Goal: Task Accomplishment & Management: Manage account settings

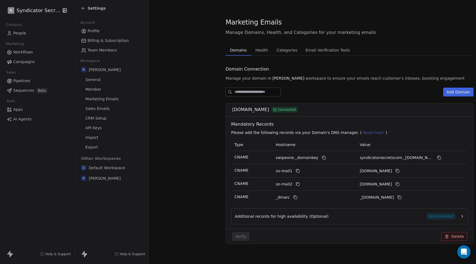
click at [87, 9] on div "Settings" at bounding box center [93, 9] width 25 height 6
click at [95, 119] on span "CRM Setup" at bounding box center [95, 118] width 21 height 6
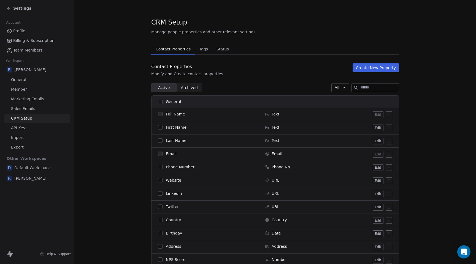
click at [161, 127] on button "button" at bounding box center [160, 127] width 4 height 4
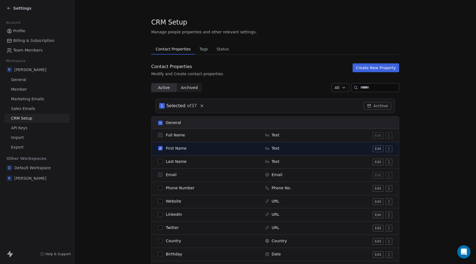
click at [161, 161] on button "button" at bounding box center [160, 161] width 4 height 4
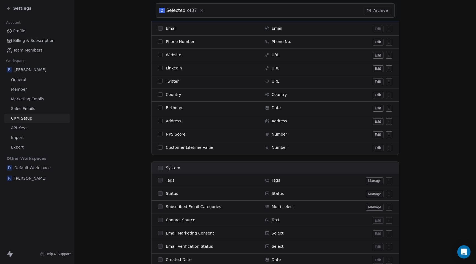
scroll to position [147, 0]
click at [161, 182] on span at bounding box center [160, 180] width 4 height 4
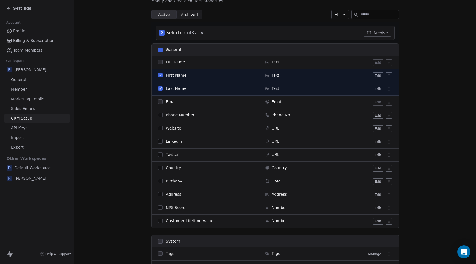
scroll to position [69, 0]
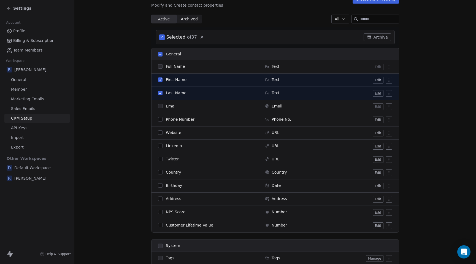
click at [248, 39] on div "2 Selected of 37 Archive" at bounding box center [275, 37] width 239 height 14
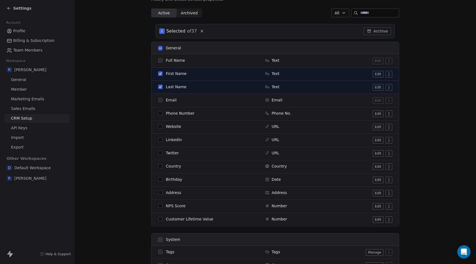
scroll to position [78, 0]
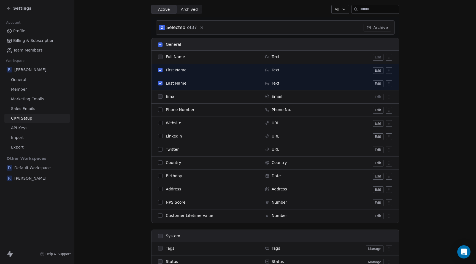
click at [9, 9] on icon at bounding box center [9, 8] width 4 height 4
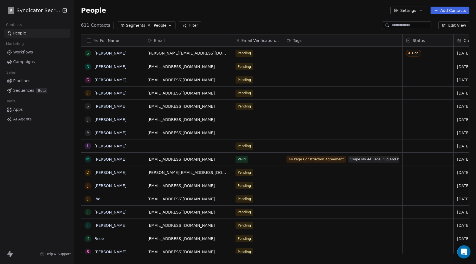
click at [54, 255] on span "Help & Support" at bounding box center [57, 254] width 25 height 4
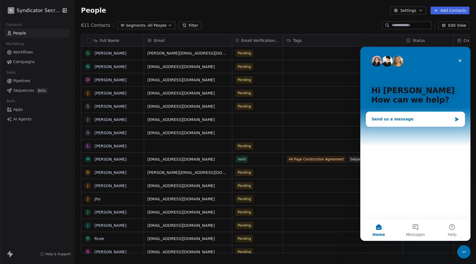
click at [412, 119] on div "Send us a message" at bounding box center [411, 119] width 81 height 6
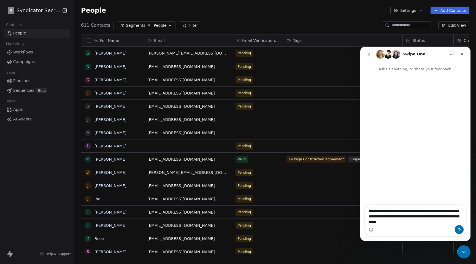
type textarea "**********"
click at [458, 229] on icon "Send a message…" at bounding box center [459, 230] width 3 height 4
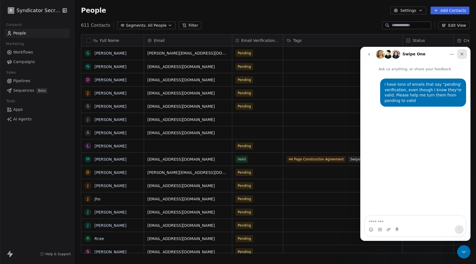
click at [464, 55] on div "Close" at bounding box center [462, 54] width 10 height 10
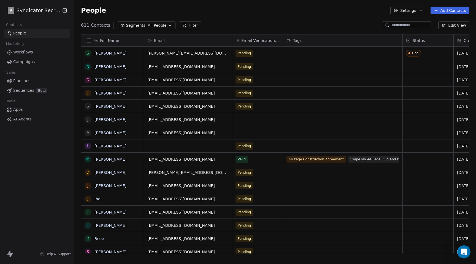
click at [450, 12] on button "Add Contacts" at bounding box center [449, 11] width 39 height 8
click at [442, 29] on span "Import from CSV" at bounding box center [449, 31] width 32 height 6
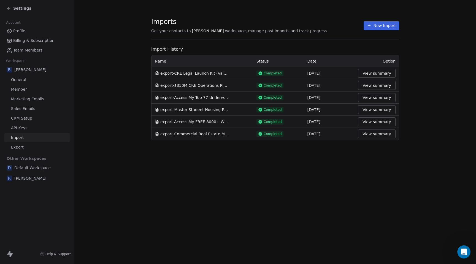
click at [385, 25] on button "New Import" at bounding box center [381, 25] width 36 height 9
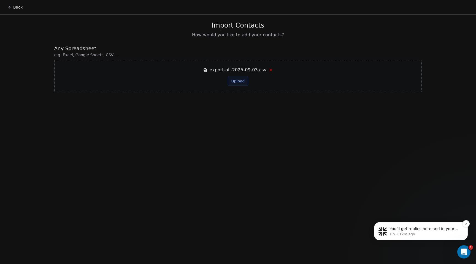
click at [425, 233] on p "Fin • 12m ago" at bounding box center [425, 234] width 71 height 5
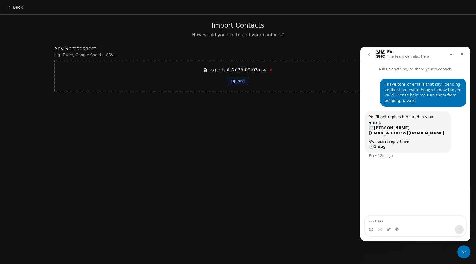
click at [274, 128] on div "Back Import Contacts How would you like to add your contacts? Any Spreadsheet e…" at bounding box center [238, 132] width 476 height 264
click at [463, 54] on icon "Close" at bounding box center [462, 54] width 4 height 4
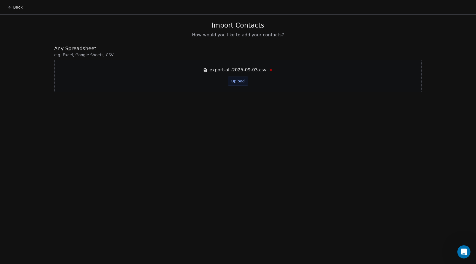
click at [240, 79] on button "Upload" at bounding box center [238, 81] width 20 height 9
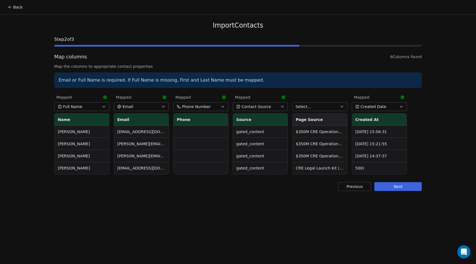
click at [104, 107] on icon "button" at bounding box center [104, 106] width 2 height 1
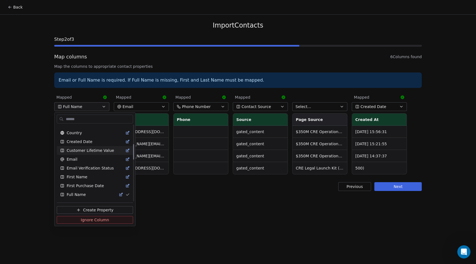
scroll to position [94, 0]
click at [85, 178] on span "First Name" at bounding box center [77, 178] width 21 height 6
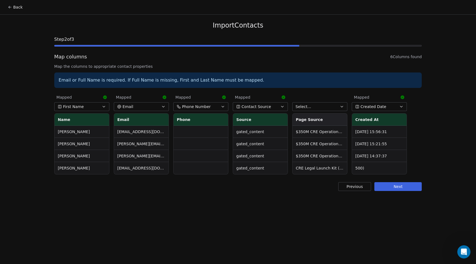
click at [106, 107] on icon "button" at bounding box center [104, 106] width 4 height 4
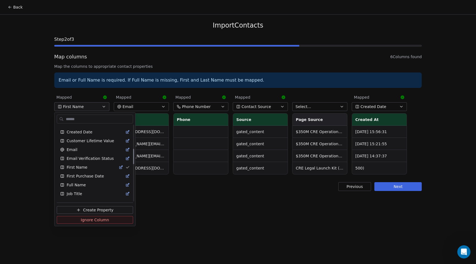
scroll to position [101, 0]
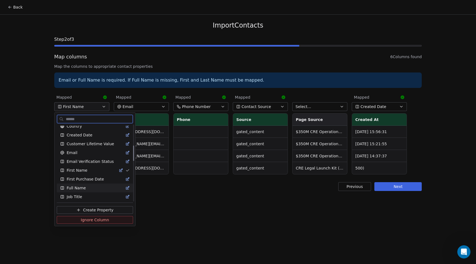
click at [86, 187] on div "Full Name" at bounding box center [95, 188] width 70 height 6
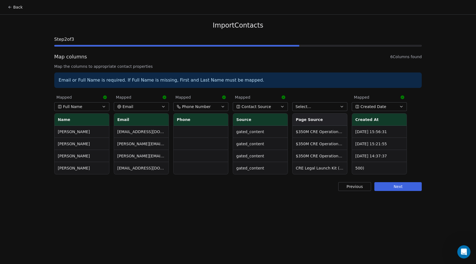
click at [175, 205] on div "Back Import Contacts Step 2 of 3 Map columns 6 Columns found Map the columns to…" at bounding box center [238, 132] width 476 height 264
click at [393, 186] on button "Next" at bounding box center [397, 186] width 47 height 9
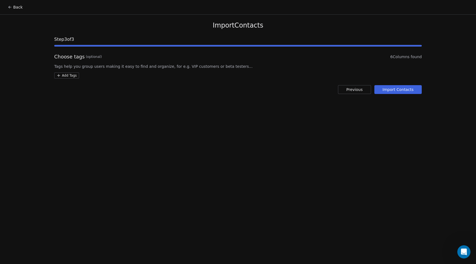
click at [395, 91] on button "Import Contacts" at bounding box center [398, 89] width 48 height 9
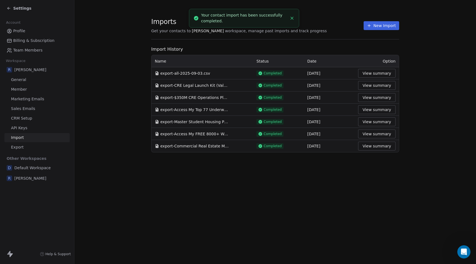
click at [9, 7] on icon at bounding box center [9, 8] width 4 height 4
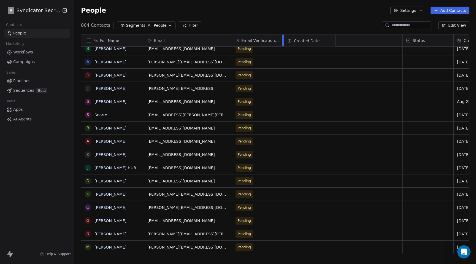
drag, startPoint x: 462, startPoint y: 36, endPoint x: 294, endPoint y: 37, distance: 168.2
click at [294, 37] on div "Full Name J [PERSON_NAME] H [PERSON_NAME] l [PERSON_NAME] [PERSON_NAME] j [PERS…" at bounding box center [275, 143] width 388 height 219
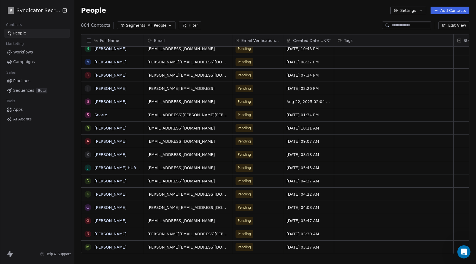
click at [377, 42] on div "Tags" at bounding box center [393, 41] width 112 height 6
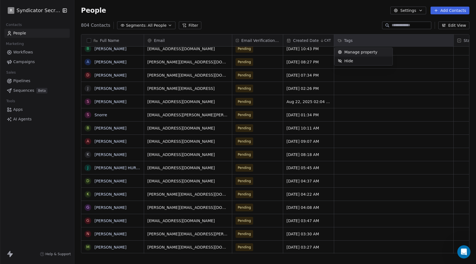
click at [371, 41] on html "R Syndicator Secrets Contacts People Marketing Workflows Campaigns Sales Pipeli…" at bounding box center [238, 132] width 476 height 264
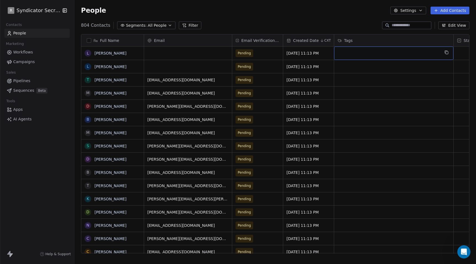
click at [354, 37] on div "Tags" at bounding box center [393, 40] width 119 height 12
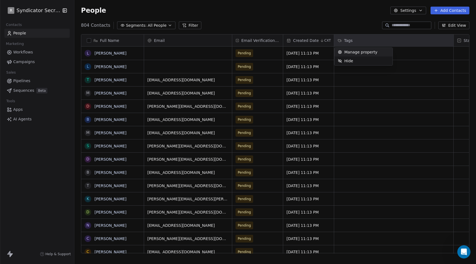
click at [352, 51] on span "Manage property" at bounding box center [360, 52] width 33 height 6
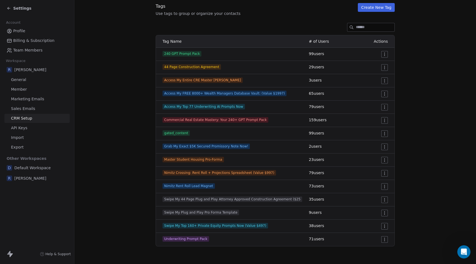
click at [425, 58] on section "CRM Setup Manage people properties and other relevant settings. Contact Propert…" at bounding box center [274, 102] width 401 height 324
click at [6, 6] on div "Settings" at bounding box center [37, 8] width 74 height 17
click at [9, 9] on icon at bounding box center [9, 8] width 4 height 4
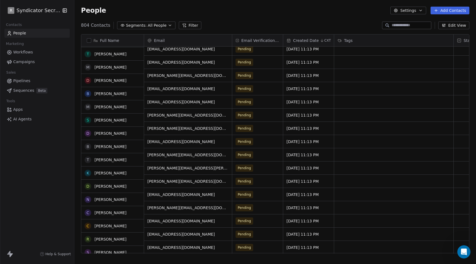
scroll to position [32, 0]
